Goal: Information Seeking & Learning: Learn about a topic

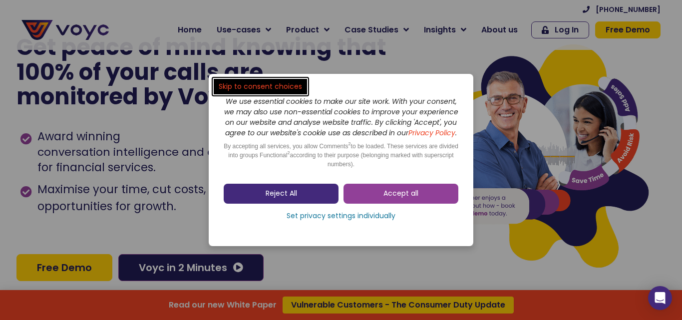
click at [301, 201] on link "Reject All" at bounding box center [281, 194] width 115 height 20
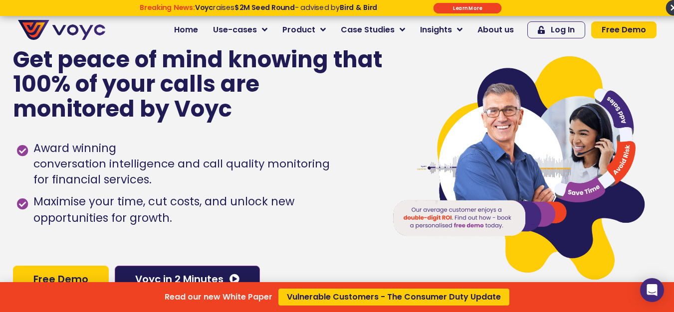
click at [511, 32] on div "Read our new White Paper Vulnerable Customers - The Consumer Duty Update" at bounding box center [337, 156] width 674 height 312
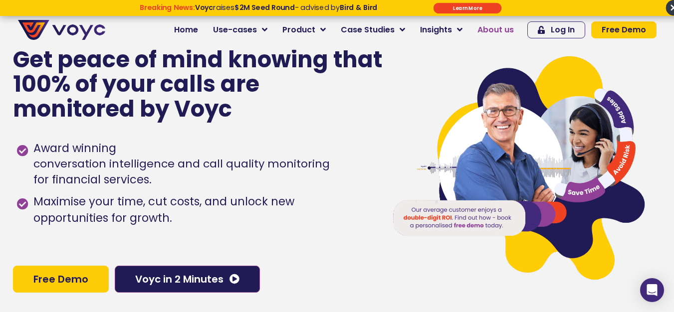
click at [489, 30] on span "About us" at bounding box center [496, 30] width 36 height 12
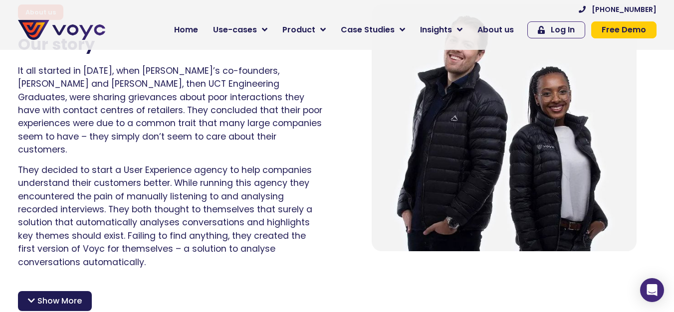
scroll to position [599, 0]
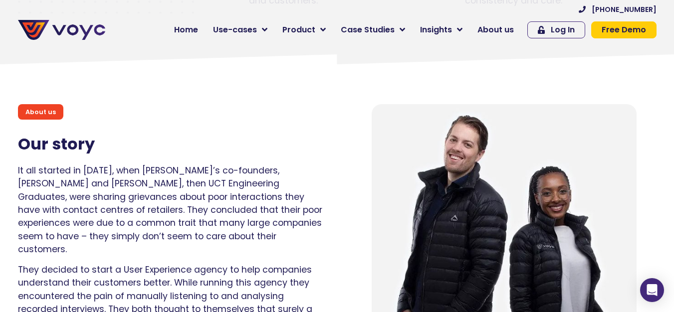
click at [21, 169] on p "It all started in [DATE], when [PERSON_NAME]’s co-founders, [PERSON_NAME] and […" at bounding box center [170, 210] width 304 height 92
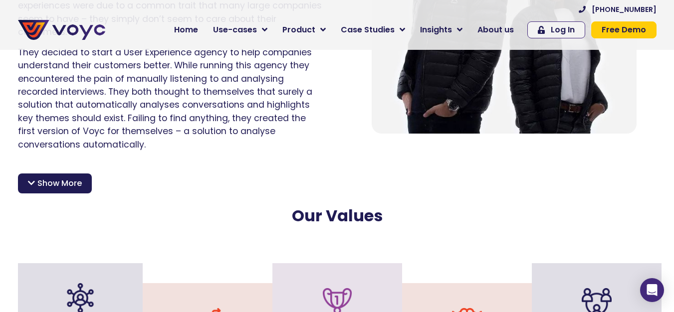
scroll to position [798, 0]
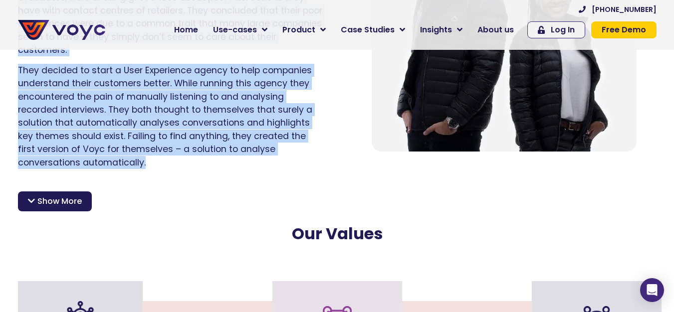
click at [81, 149] on p "They decided to start a User Experience agency to help companies understand the…" at bounding box center [170, 116] width 304 height 105
copy div "It all started in 2015, when Voyc’s co-founders, Matthew and Lethabo, then UCT …"
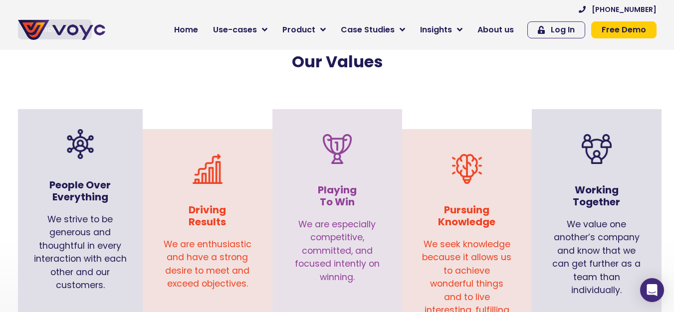
scroll to position [998, 0]
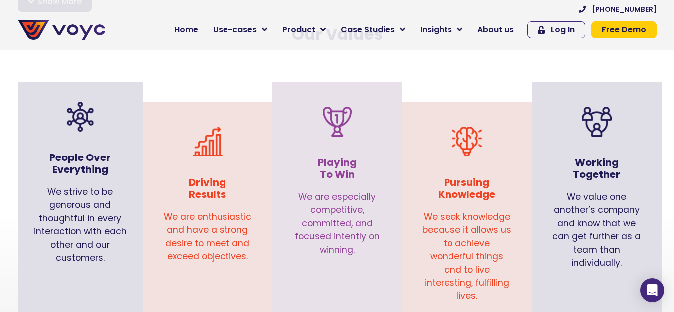
drag, startPoint x: 46, startPoint y: 177, endPoint x: 103, endPoint y: 249, distance: 91.3
click at [103, 249] on div "We strive to be generous and thoughtful in every interaction with each other an…" at bounding box center [80, 230] width 115 height 99
copy div "We strive to be generous and thoughtful in every interaction with each other an…"
click at [165, 206] on div "We are enthusiastic and have a strong desire to meet and exceed objectives." at bounding box center [208, 240] width 110 height 68
click at [171, 206] on div "We are enthusiastic and have a strong desire to meet and exceed objectives." at bounding box center [208, 240] width 110 height 68
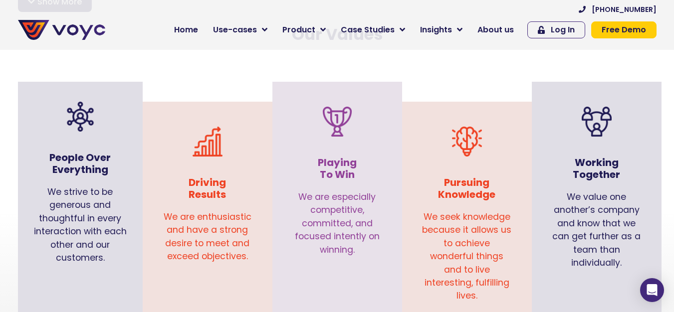
drag, startPoint x: 168, startPoint y: 203, endPoint x: 261, endPoint y: 247, distance: 102.7
click at [261, 247] on div "We are enthusiastic and have a strong desire to meet and exceed objectives." at bounding box center [208, 240] width 110 height 68
copy div "We are enthusiastic and have a strong desire to meet and exceed objectives."
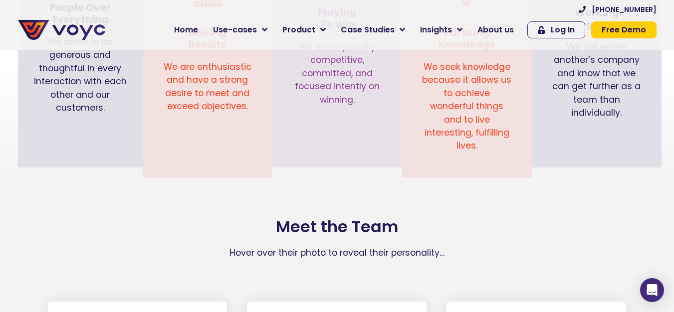
scroll to position [1148, 0]
click at [195, 33] on span "Home" at bounding box center [186, 30] width 24 height 12
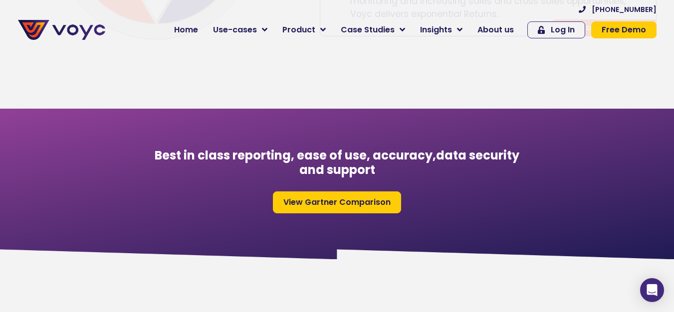
scroll to position [499, 0]
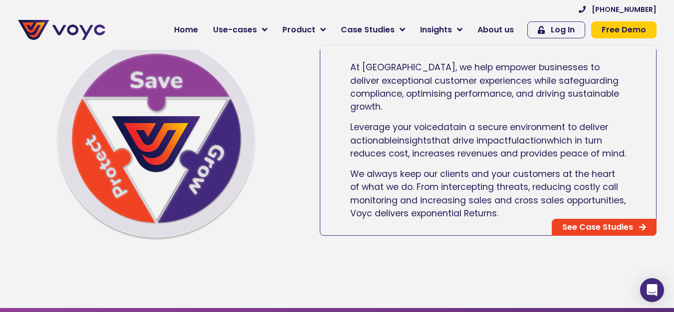
click at [355, 82] on span "At [GEOGRAPHIC_DATA], we help empower businesses to deliver exceptional custome…" at bounding box center [484, 86] width 269 height 51
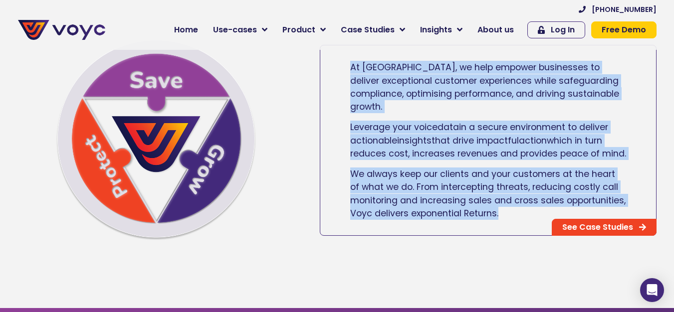
click at [500, 216] on p "We always keep our clients and your customers at the heart of what we do. From …" at bounding box center [488, 194] width 276 height 53
copy div "At [GEOGRAPHIC_DATA], we help empower businesses to deliver exceptional custome…"
click at [495, 32] on span "About us" at bounding box center [496, 30] width 36 height 12
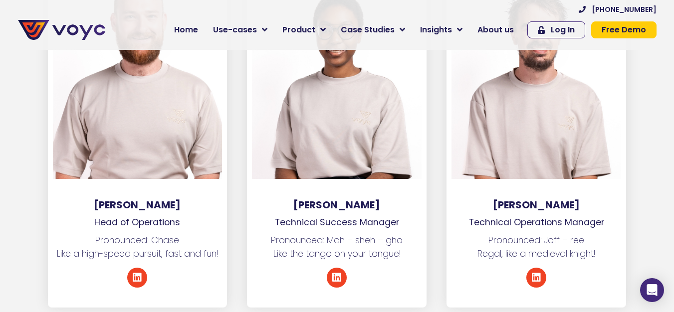
scroll to position [2196, 0]
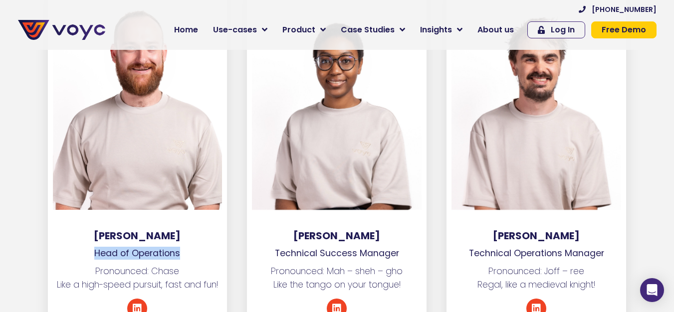
drag, startPoint x: 90, startPoint y: 240, endPoint x: 204, endPoint y: 234, distance: 114.4
click at [189, 247] on p "Head of Operations" at bounding box center [138, 253] width 180 height 13
copy p "Head of Operations"
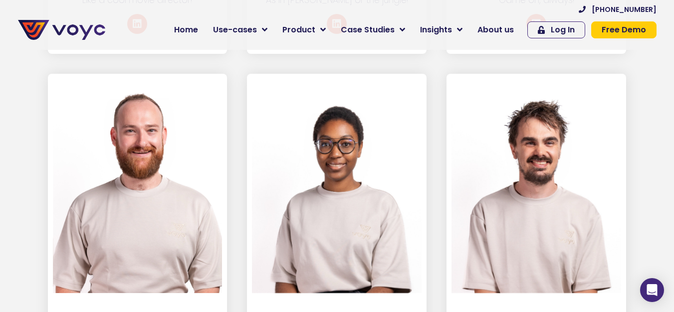
scroll to position [1846, 0]
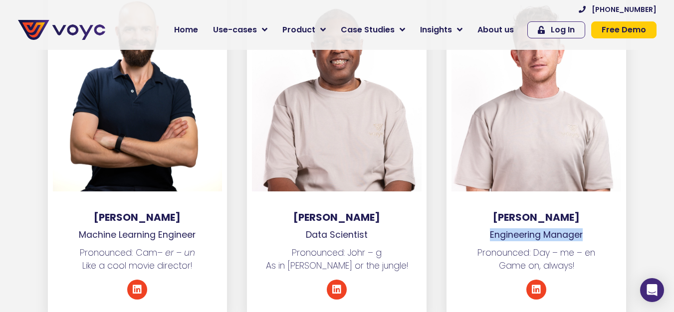
drag, startPoint x: 491, startPoint y: 220, endPoint x: 603, endPoint y: 223, distance: 112.8
click at [597, 229] on p "Engineering Manager" at bounding box center [537, 235] width 180 height 13
copy p "Engineering Manager"
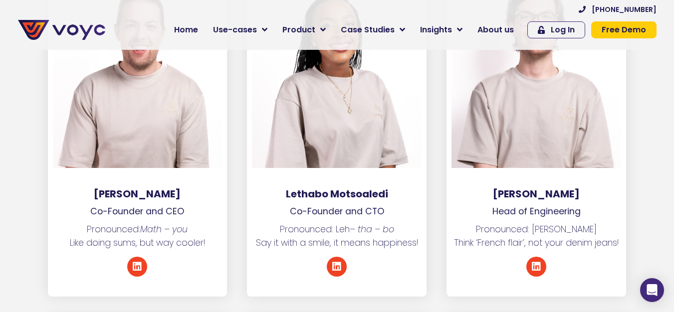
scroll to position [1497, 0]
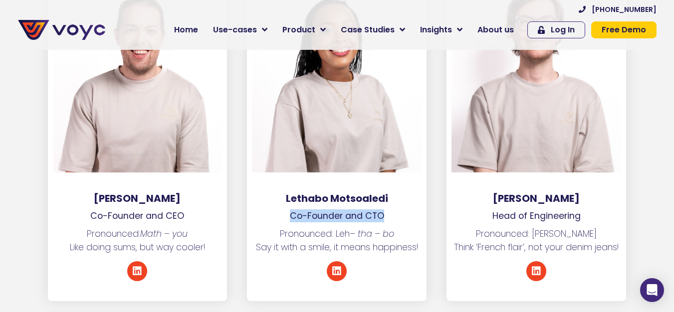
drag, startPoint x: 291, startPoint y: 206, endPoint x: 418, endPoint y: 200, distance: 127.4
click at [409, 210] on p "Co-Founder and CTO" at bounding box center [337, 216] width 180 height 13
copy p "Co-Founder and CTO"
click at [89, 210] on p "Co-Founder and CEO" at bounding box center [138, 216] width 180 height 13
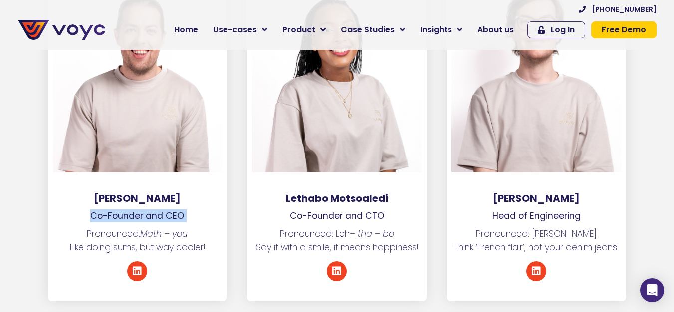
click at [185, 210] on p "Co-Founder and CEO" at bounding box center [138, 216] width 180 height 13
copy div "Co-Founder and CEO"
